Goal: Information Seeking & Learning: Learn about a topic

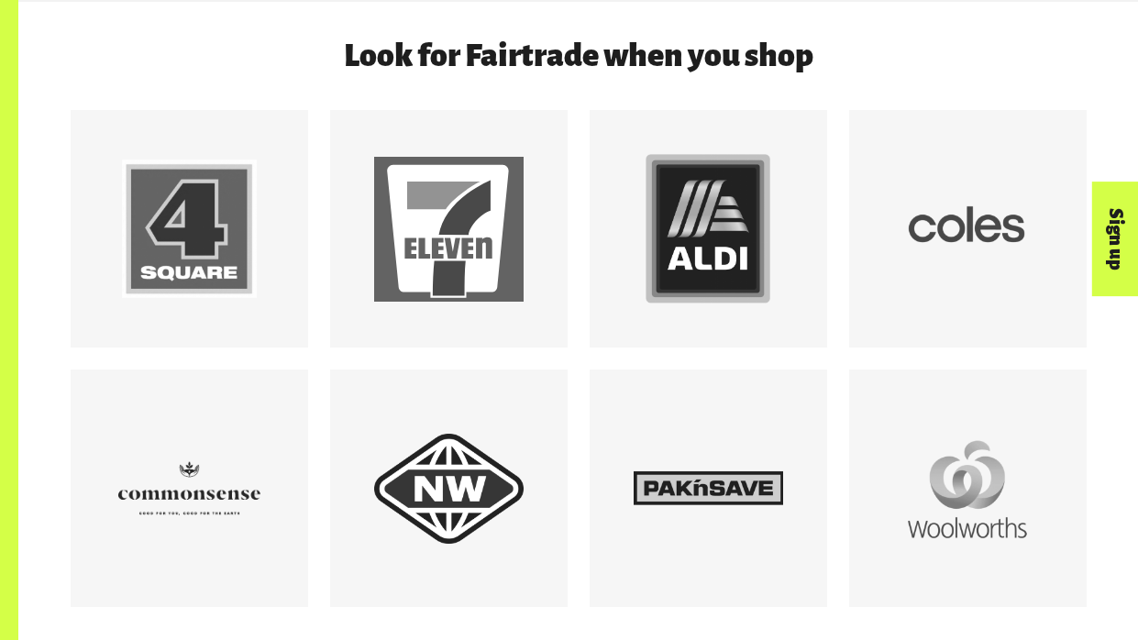
scroll to position [1574, 0]
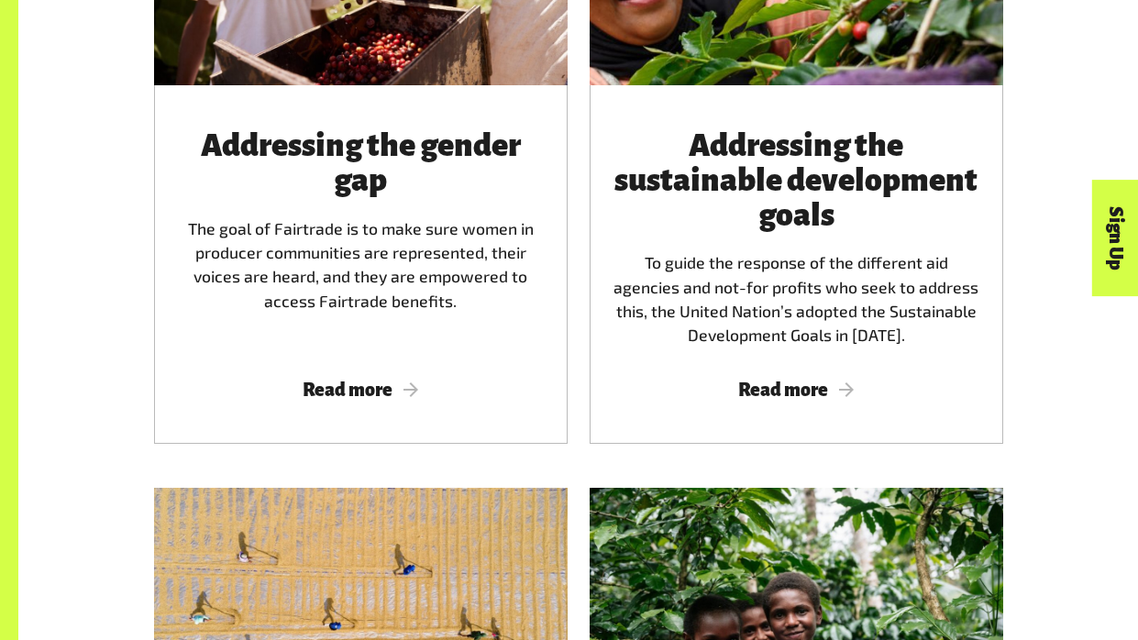
scroll to position [2087, 0]
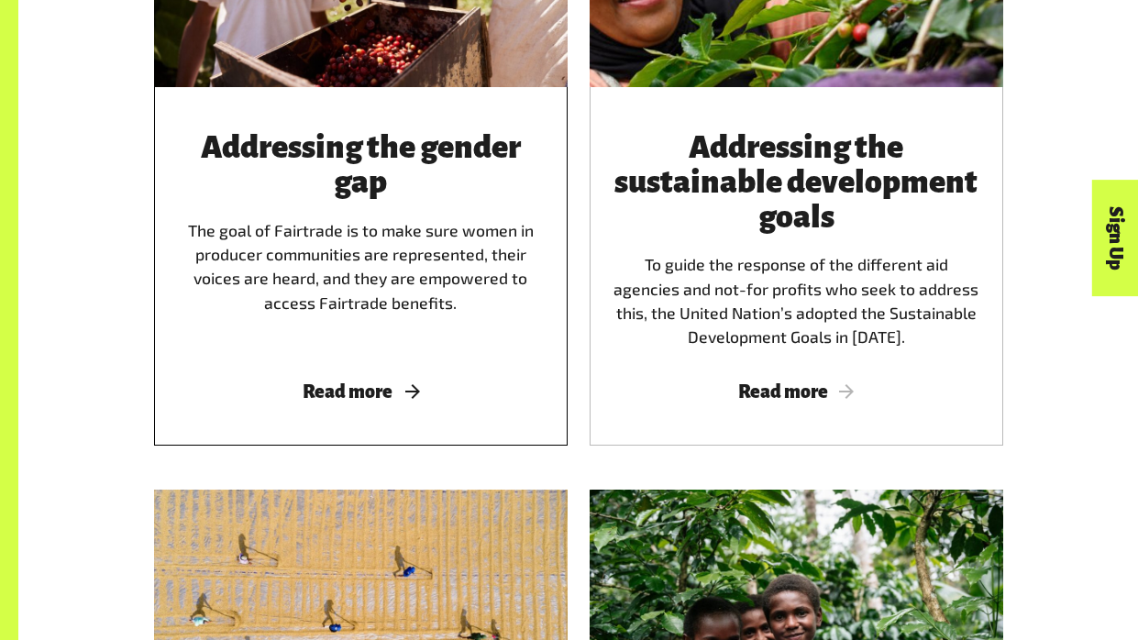
click at [368, 392] on span "Read more" at bounding box center [361, 391] width 370 height 20
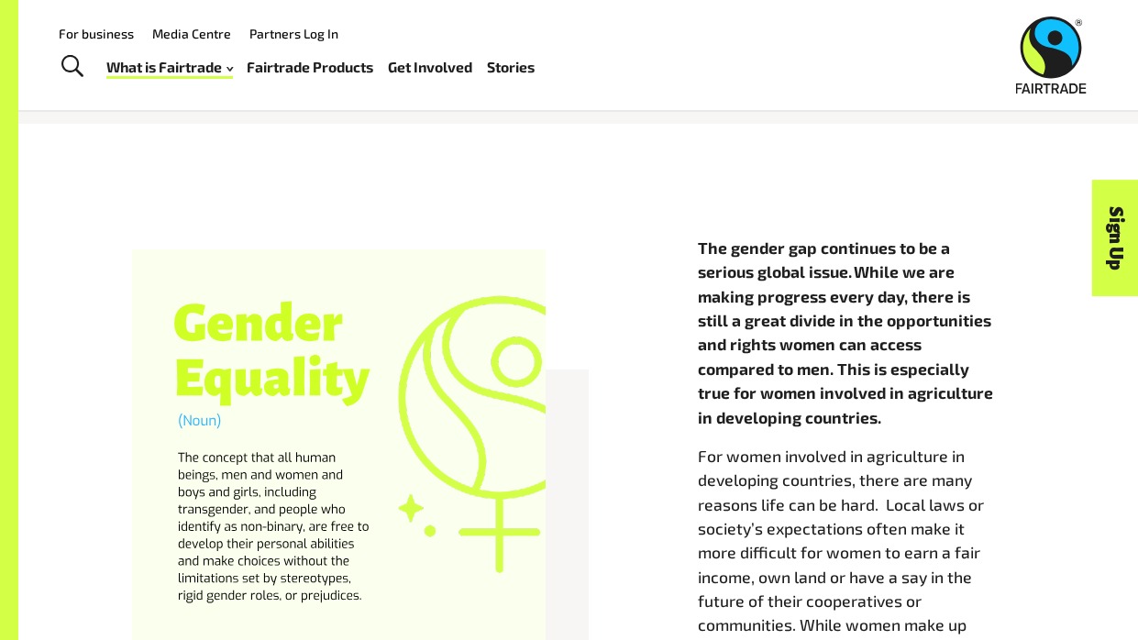
scroll to position [723, 0]
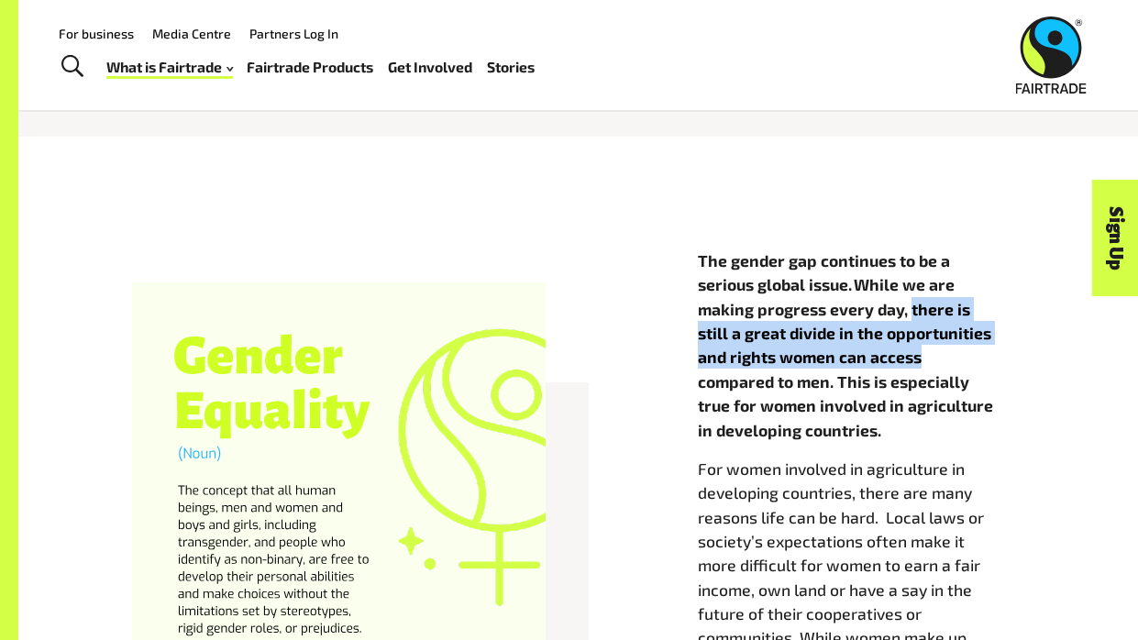
drag, startPoint x: 911, startPoint y: 306, endPoint x: 961, endPoint y: 348, distance: 64.5
click at [961, 348] on p "The gender gap continues to be a serious global issue. While we are making prog…" at bounding box center [861, 345] width 326 height 193
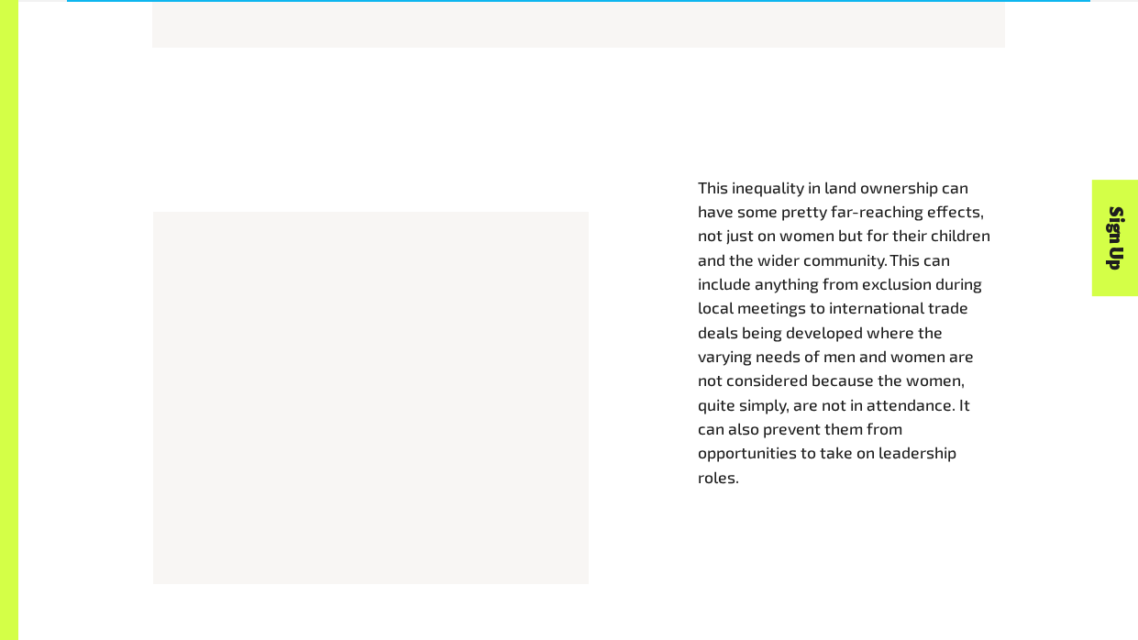
scroll to position [1894, 0]
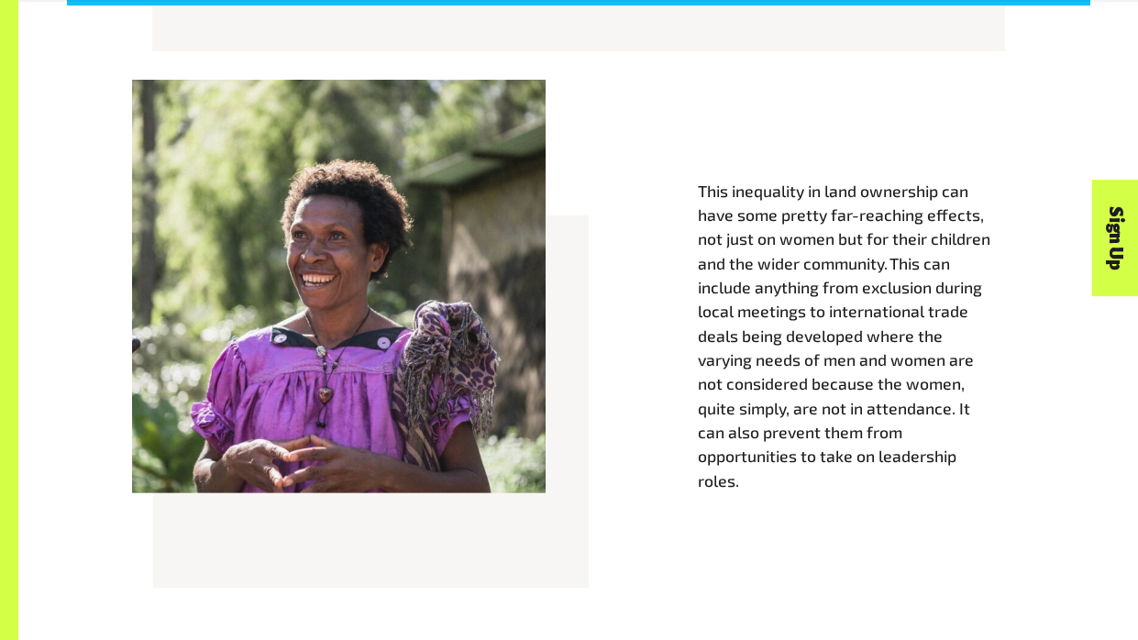
click at [755, 241] on span "This inequality in land ownership can have some pretty far-reaching effects, no…" at bounding box center [844, 336] width 293 height 310
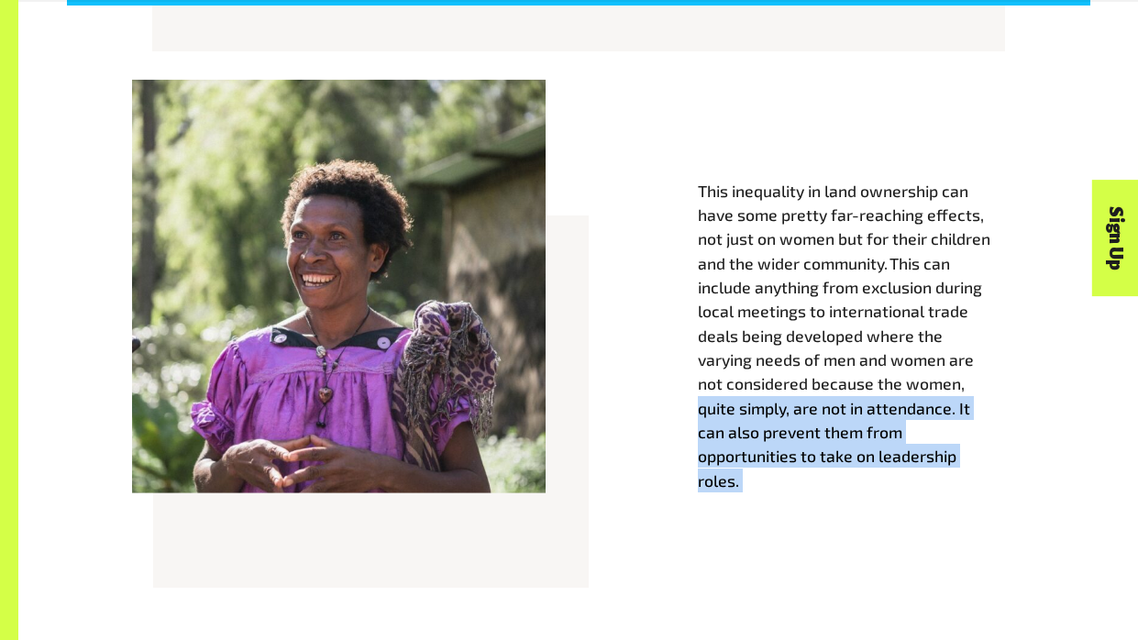
drag, startPoint x: 697, startPoint y: 390, endPoint x: 856, endPoint y: 508, distance: 197.9
click at [856, 508] on div "This inequality in land ownership can have some pretty far-reaching effects, no…" at bounding box center [578, 354] width 1045 height 414
